Goal: Task Accomplishment & Management: Complete application form

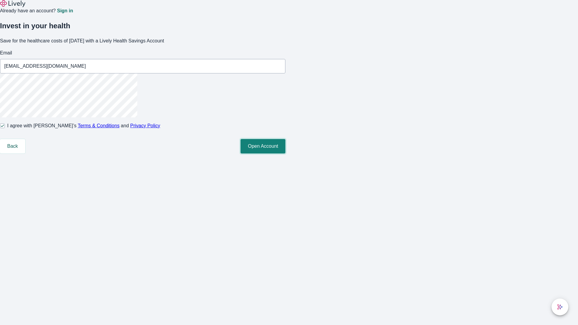
click at [285, 153] on button "Open Account" at bounding box center [262, 146] width 45 height 14
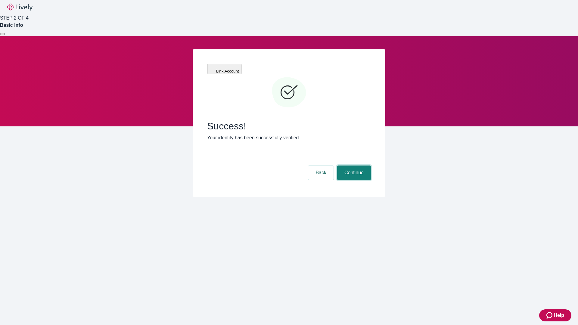
click at [353, 165] on button "Continue" at bounding box center [354, 172] width 34 height 14
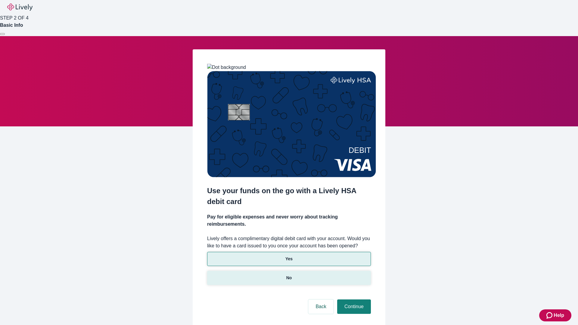
click at [288, 275] on p "No" at bounding box center [289, 278] width 6 height 6
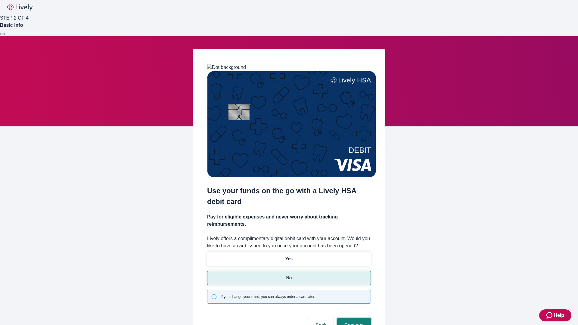
click at [353, 318] on button "Continue" at bounding box center [354, 325] width 34 height 14
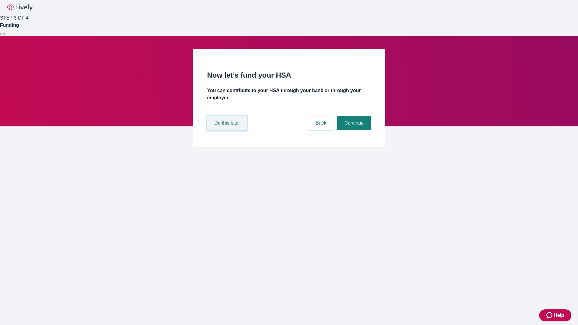
click at [228, 130] on button "Do this later" at bounding box center [227, 123] width 40 height 14
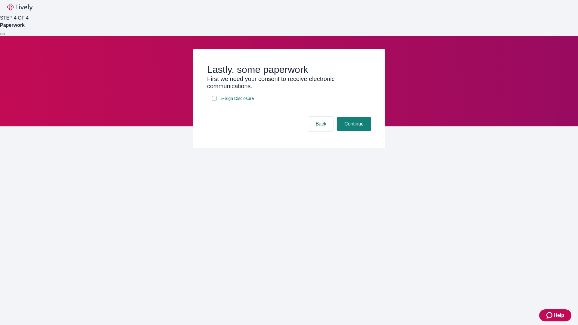
click at [214, 101] on input "E-Sign Disclosure" at bounding box center [214, 98] width 5 height 5
checkbox input "true"
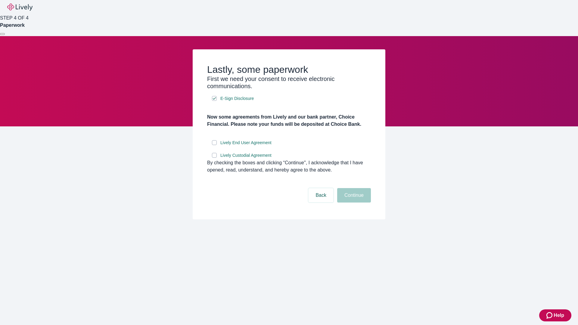
click at [214, 145] on input "Lively End User Agreement" at bounding box center [214, 142] width 5 height 5
checkbox input "true"
click at [214, 158] on input "Lively Custodial Agreement" at bounding box center [214, 155] width 5 height 5
checkbox input "true"
click at [353, 202] on button "Continue" at bounding box center [354, 195] width 34 height 14
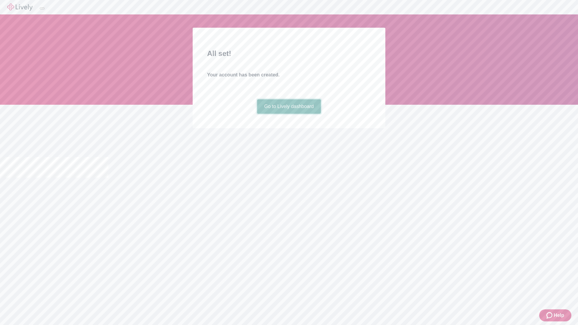
click at [288, 114] on link "Go to Lively dashboard" at bounding box center [289, 106] width 64 height 14
